Goal: Information Seeking & Learning: Learn about a topic

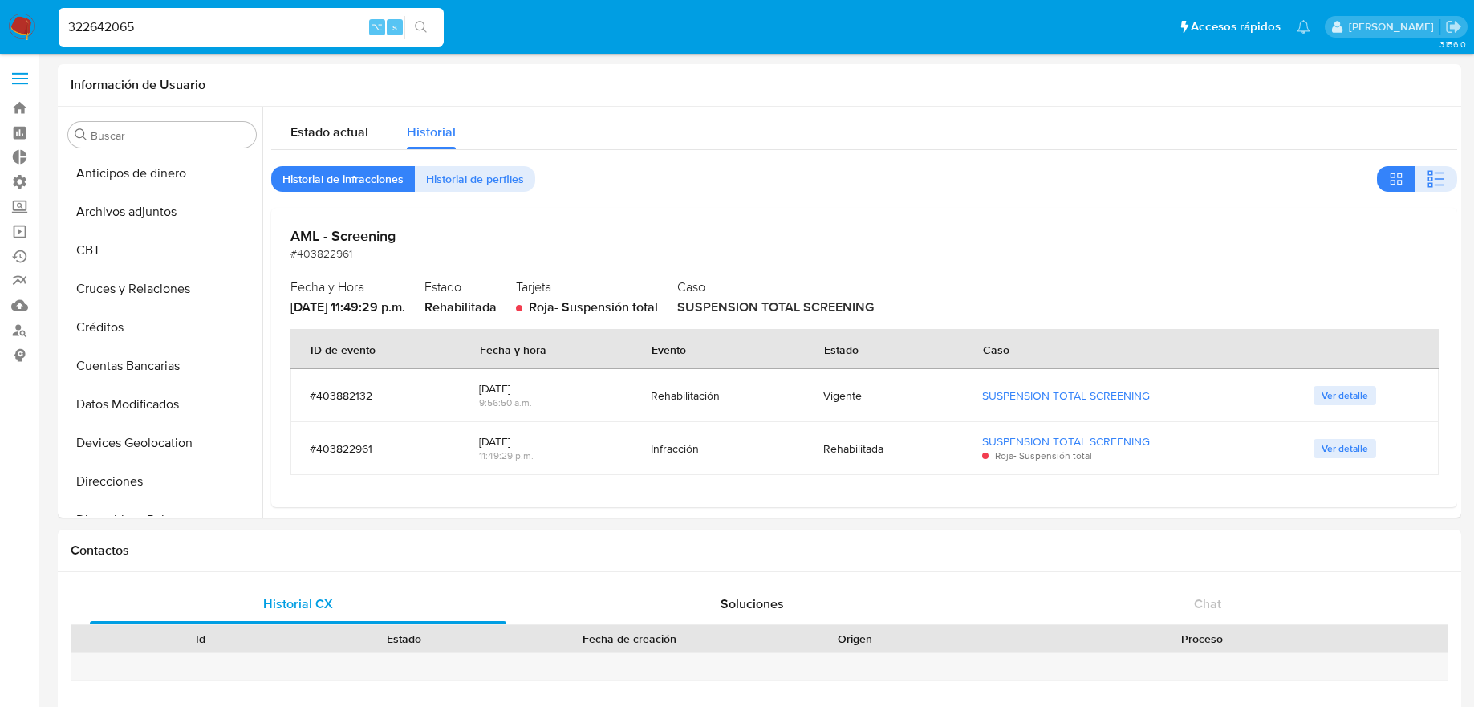
select select "10"
click at [318, 8] on div "322642065 ⌥ s" at bounding box center [251, 27] width 385 height 39
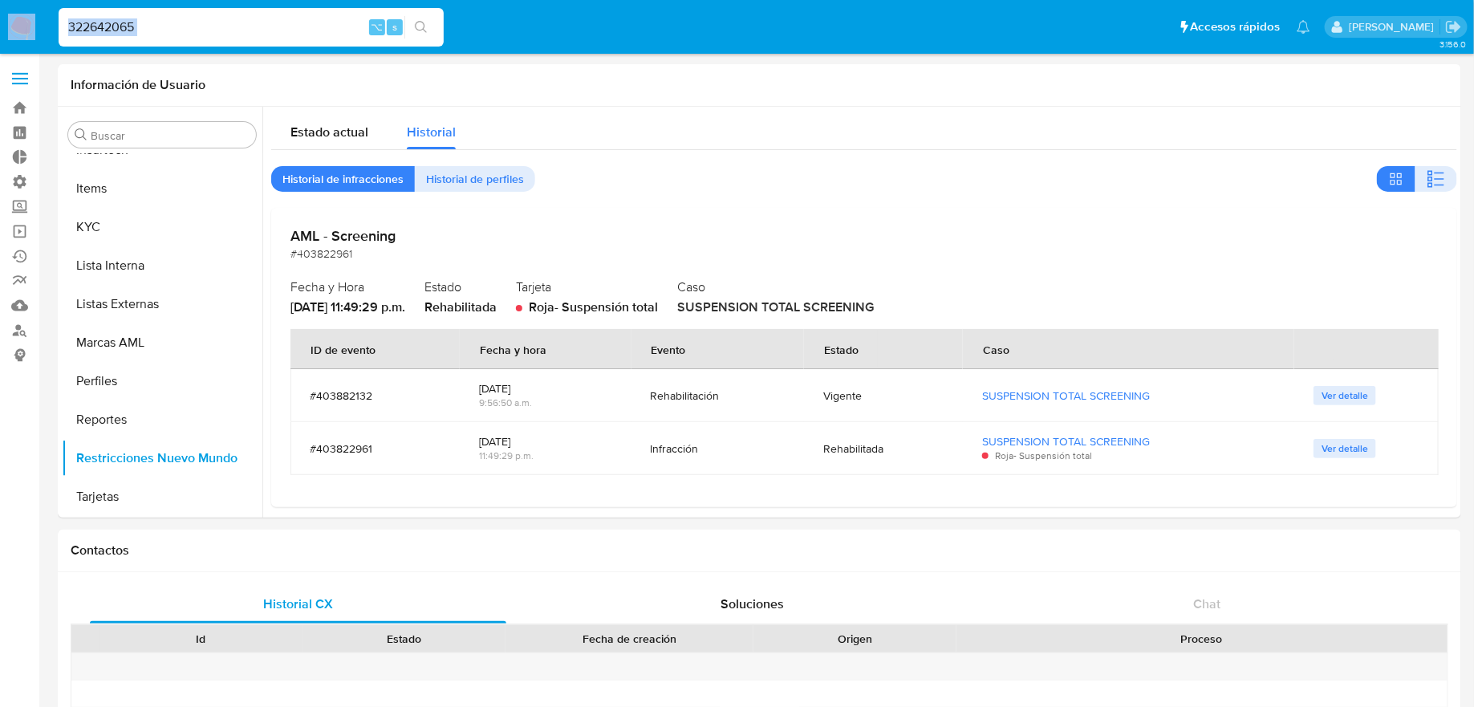
click at [318, 15] on div "322642065 ⌥ s" at bounding box center [251, 27] width 385 height 39
click at [318, 20] on input "322642065" at bounding box center [251, 27] width 385 height 21
type input "ericmalcangi"
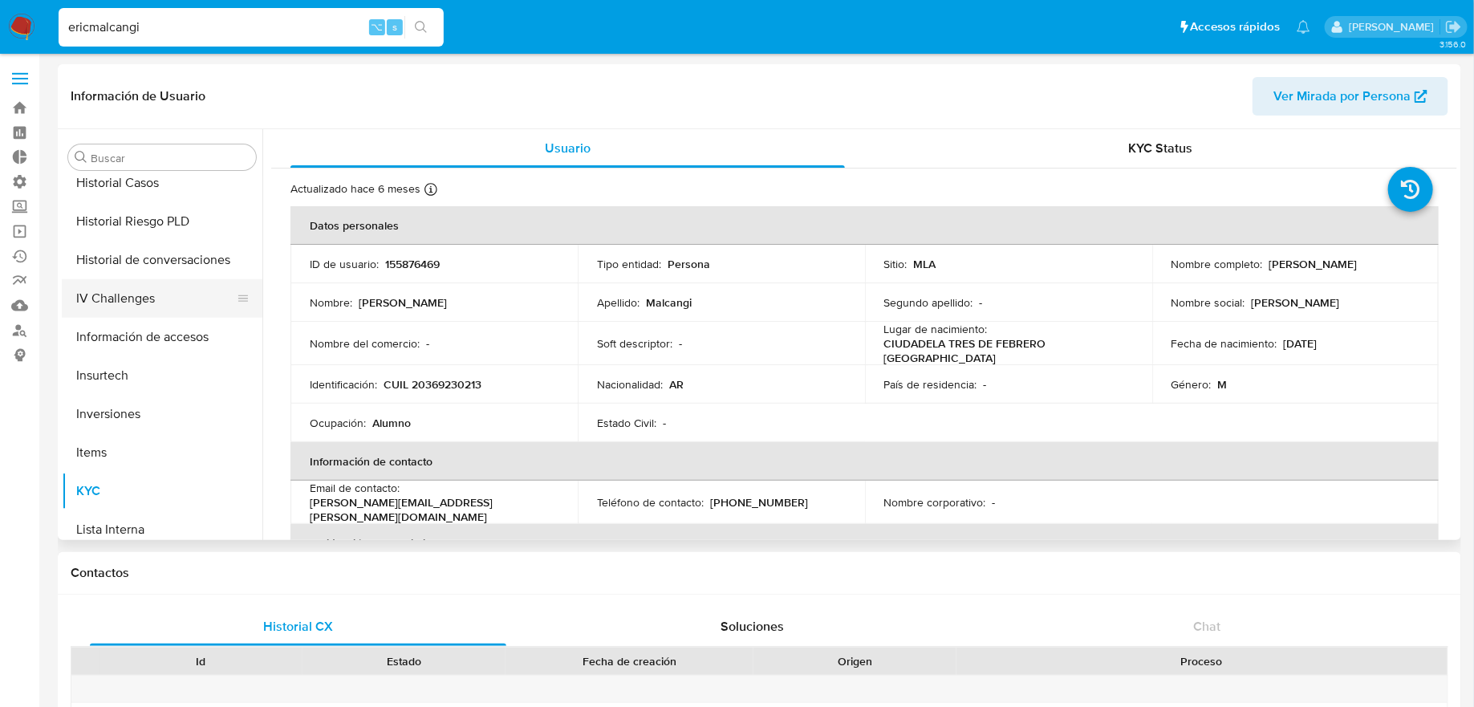
scroll to position [445, 0]
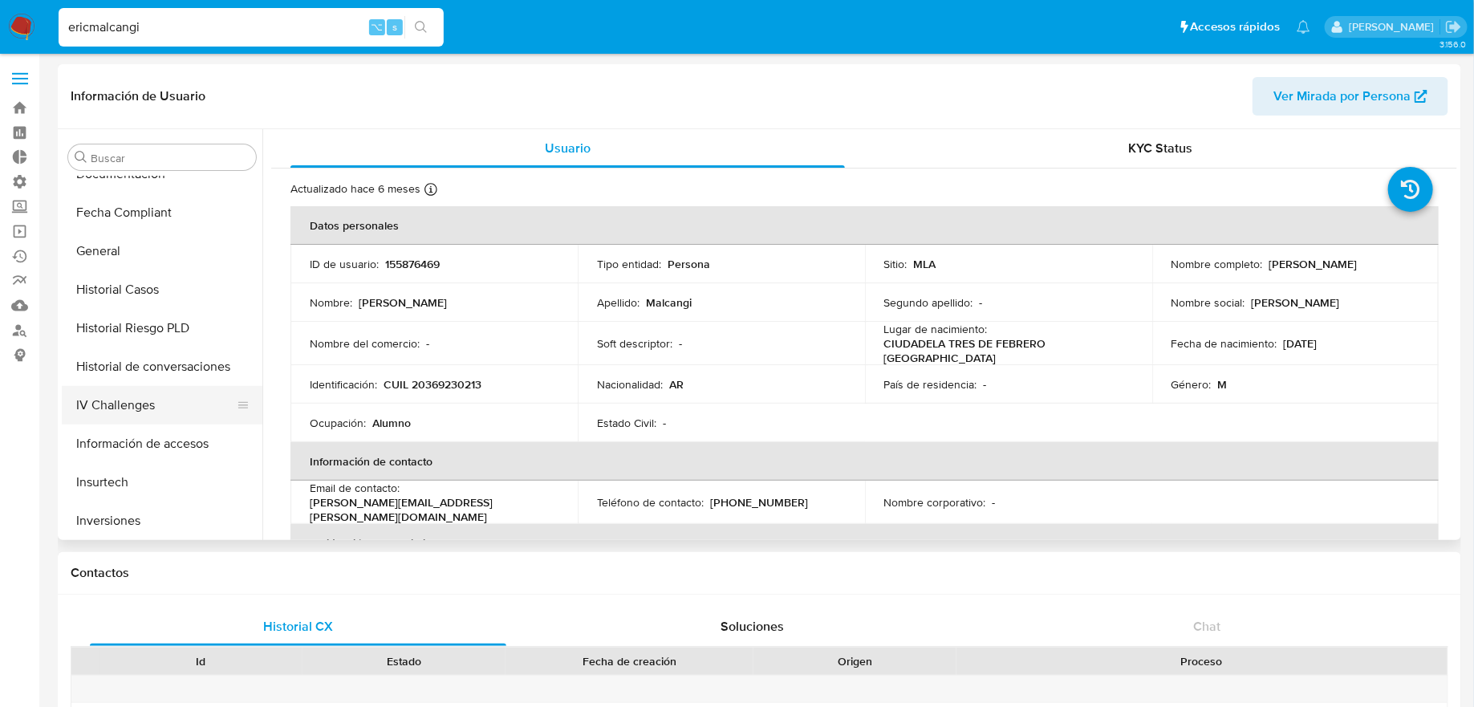
select select "10"
click at [172, 270] on button "Historial Casos" at bounding box center [156, 289] width 188 height 39
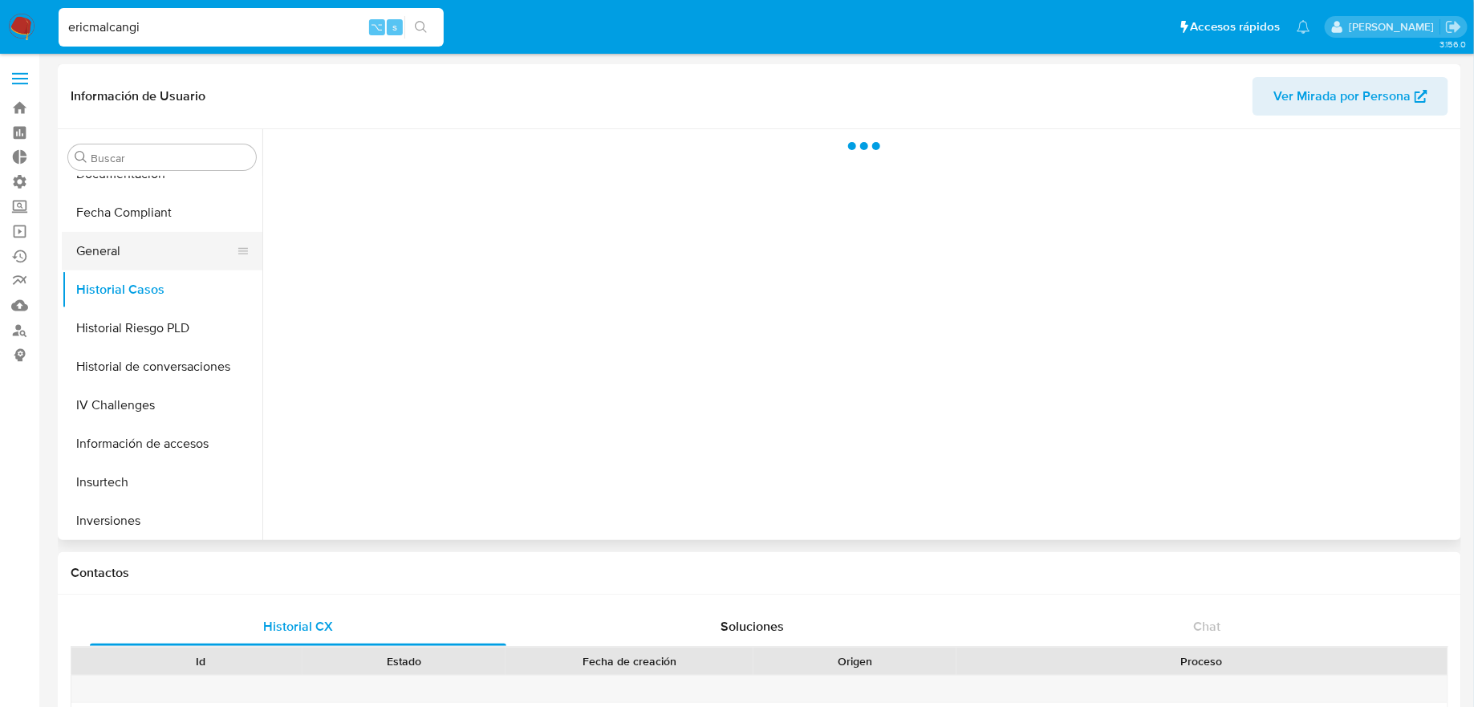
click at [172, 260] on button "General" at bounding box center [156, 251] width 188 height 39
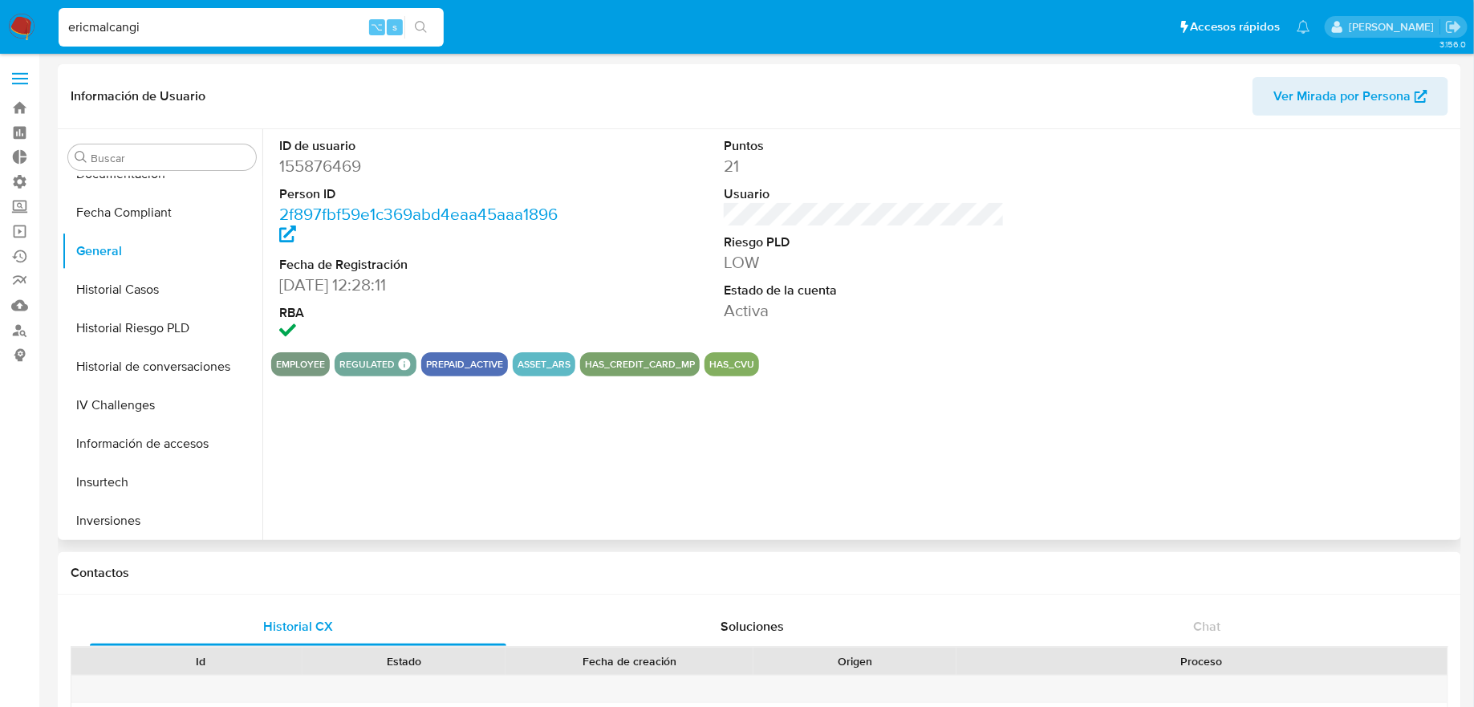
click at [320, 161] on dd "155876469" at bounding box center [419, 166] width 281 height 22
copy dd "155876469"
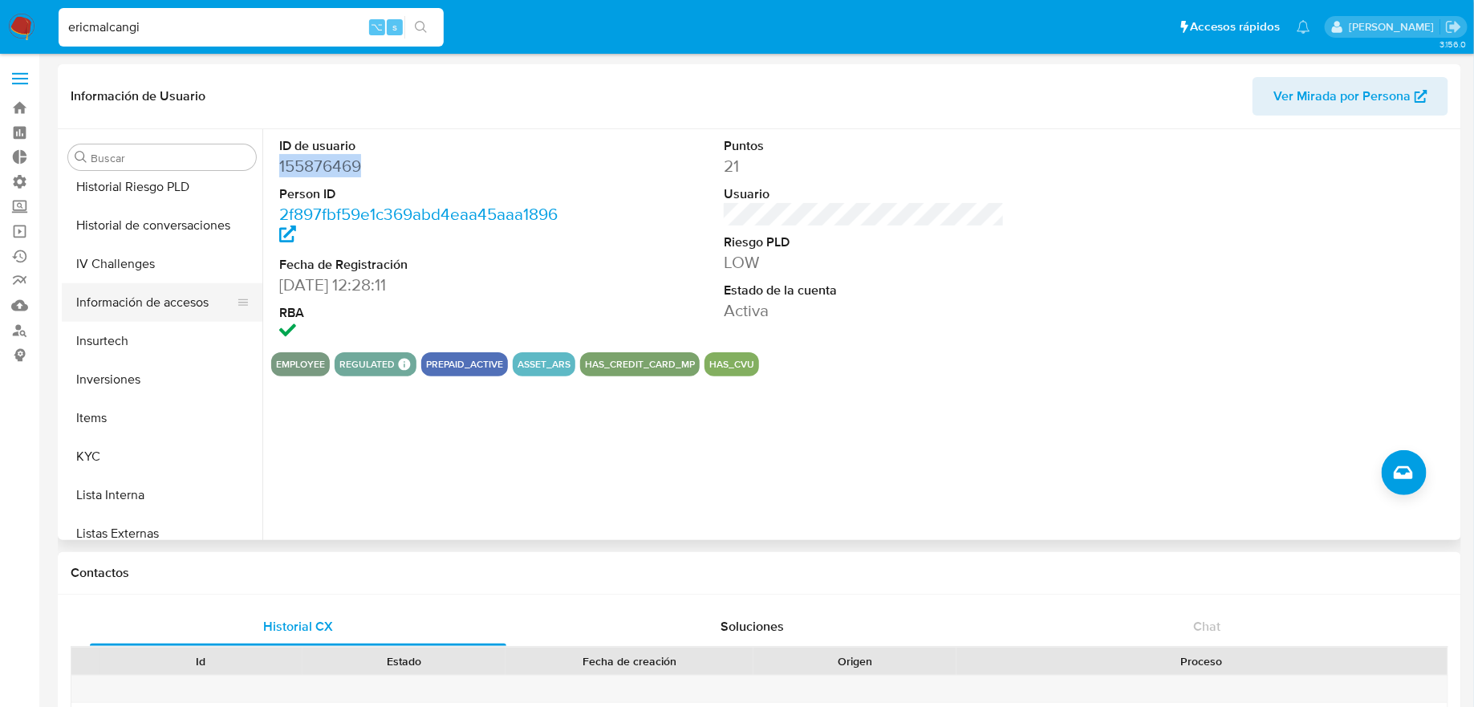
scroll to position [606, 0]
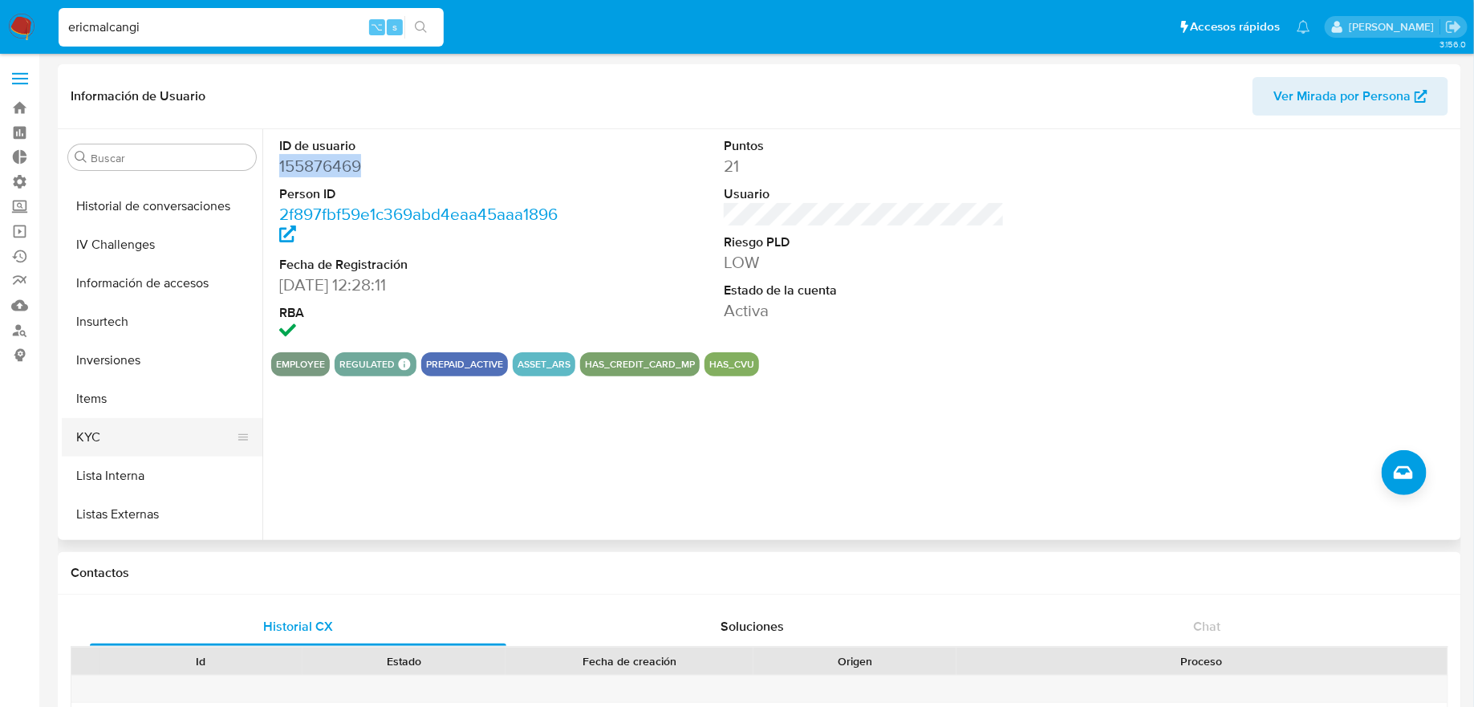
click at [175, 423] on button "KYC" at bounding box center [156, 437] width 188 height 39
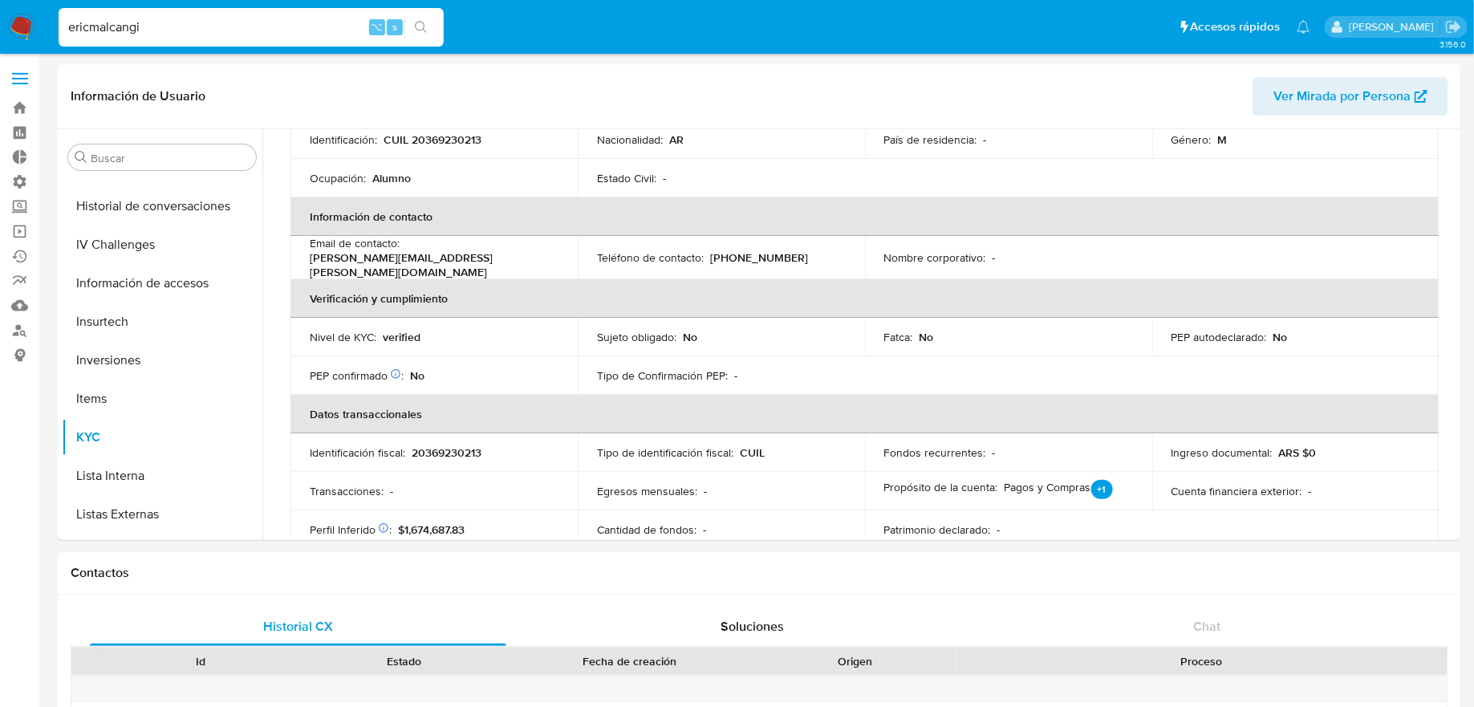
scroll to position [263, 0]
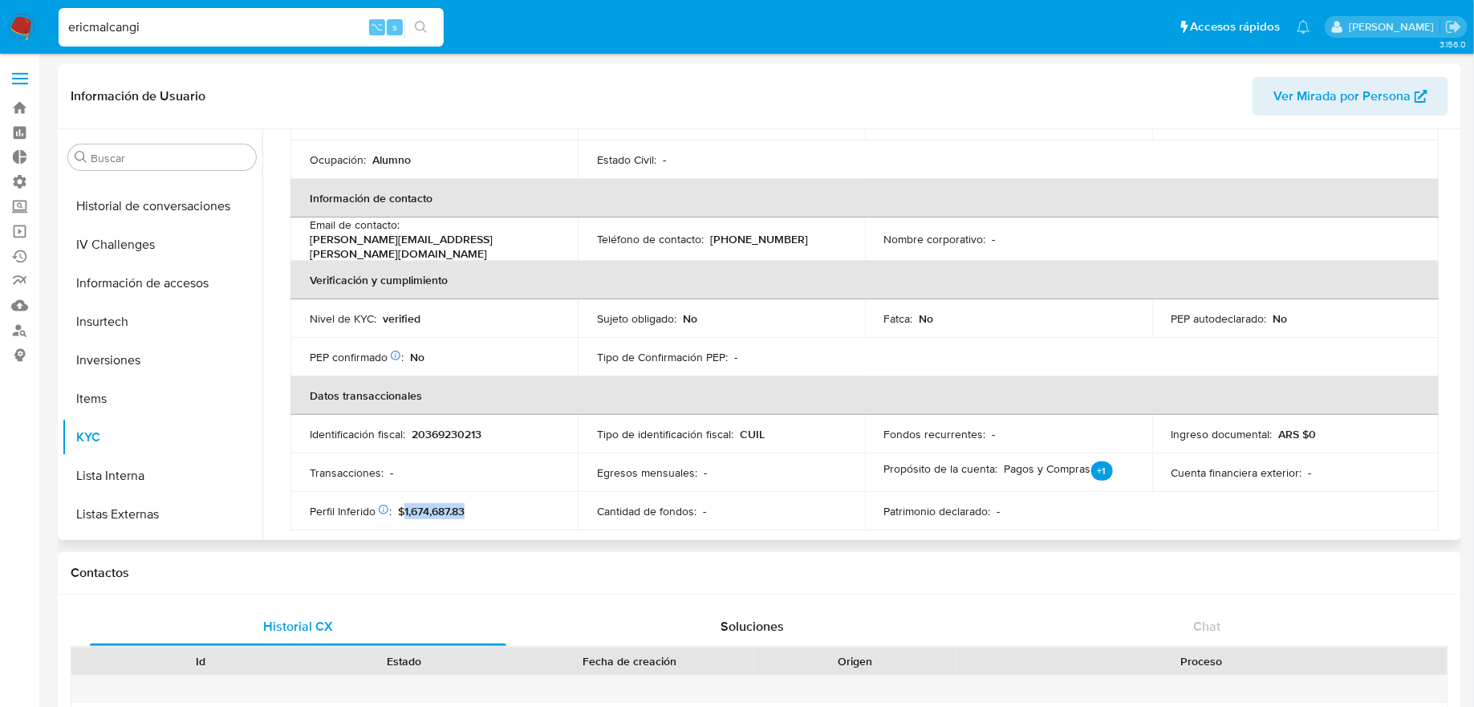
drag, startPoint x: 400, startPoint y: 507, endPoint x: 468, endPoint y: 505, distance: 68.2
click at [469, 506] on div "Perfil Inferido Éste campo indica la información de Nivel Socioeconómico del us…" at bounding box center [434, 511] width 249 height 14
click at [468, 505] on div "Perfil Inferido Éste campo indica la información de Nivel Socioeconómico del us…" at bounding box center [434, 511] width 249 height 14
drag, startPoint x: 401, startPoint y: 508, endPoint x: 467, endPoint y: 505, distance: 65.9
click at [468, 505] on div "Perfil Inferido Éste campo indica la información de Nivel Socioeconómico del us…" at bounding box center [434, 511] width 249 height 14
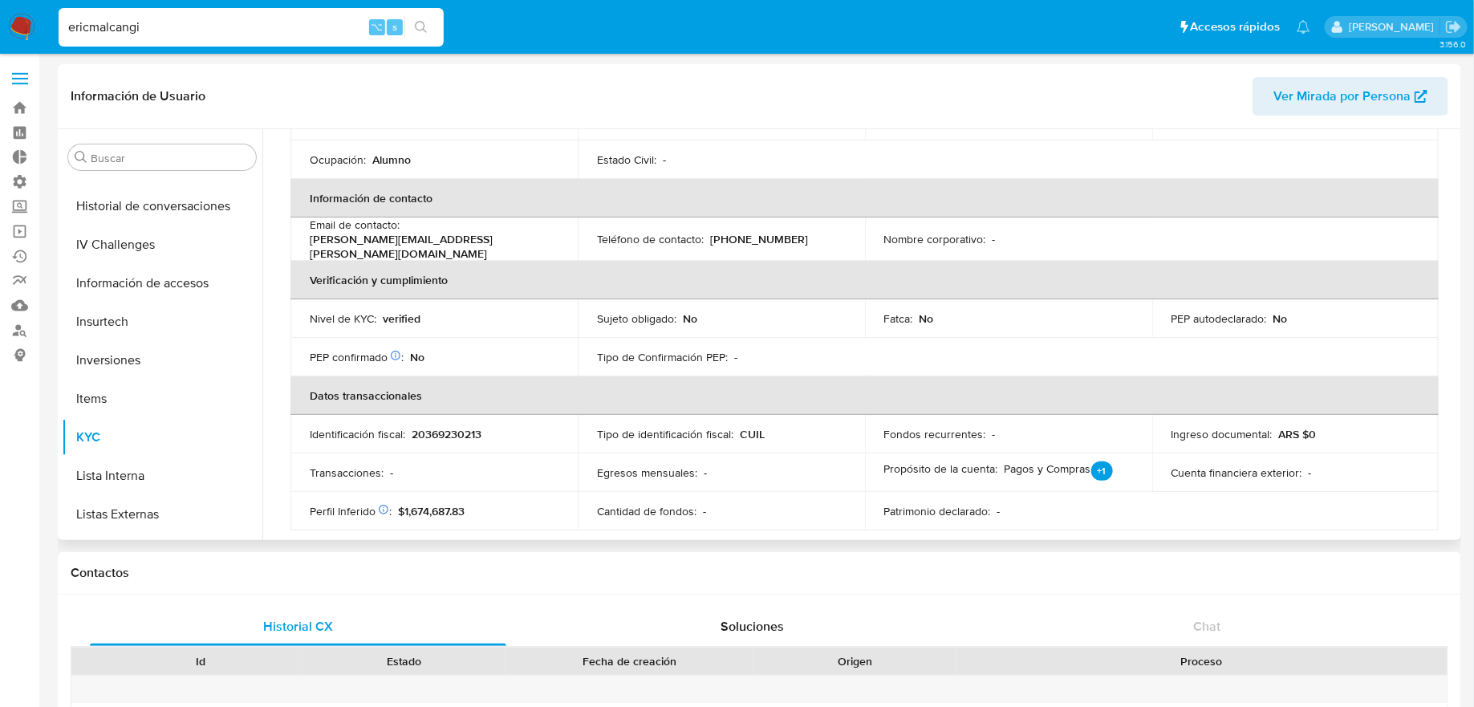
click at [467, 505] on div "Perfil Inferido Éste campo indica la información de Nivel Socioeconómico del us…" at bounding box center [434, 511] width 249 height 14
drag, startPoint x: 480, startPoint y: 514, endPoint x: 396, endPoint y: 509, distance: 84.4
click at [396, 509] on td "Perfil Inferido Éste campo indica la información de Nivel Socioeconómico del us…" at bounding box center [433, 511] width 287 height 39
